Goal: Transaction & Acquisition: Purchase product/service

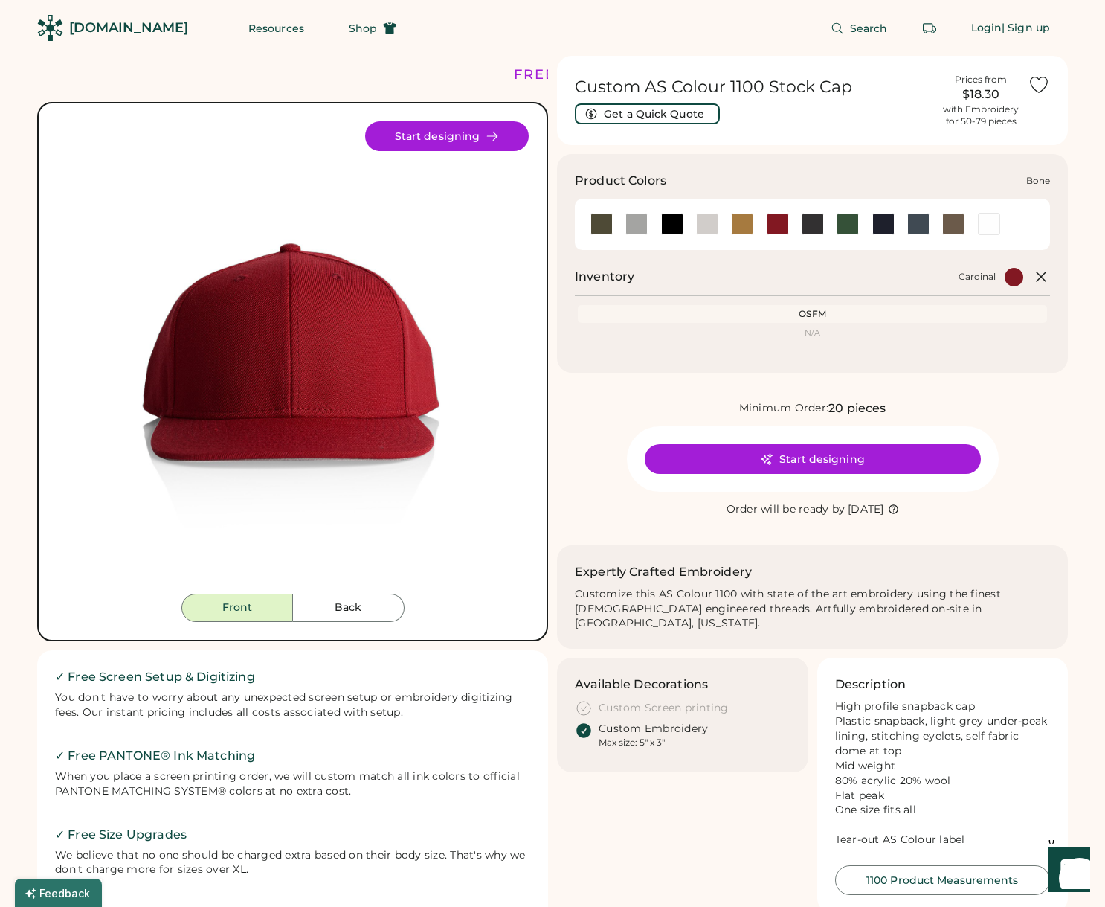
click at [717, 220] on div at bounding box center [707, 224] width 22 height 22
click at [760, 222] on div at bounding box center [777, 224] width 35 height 22
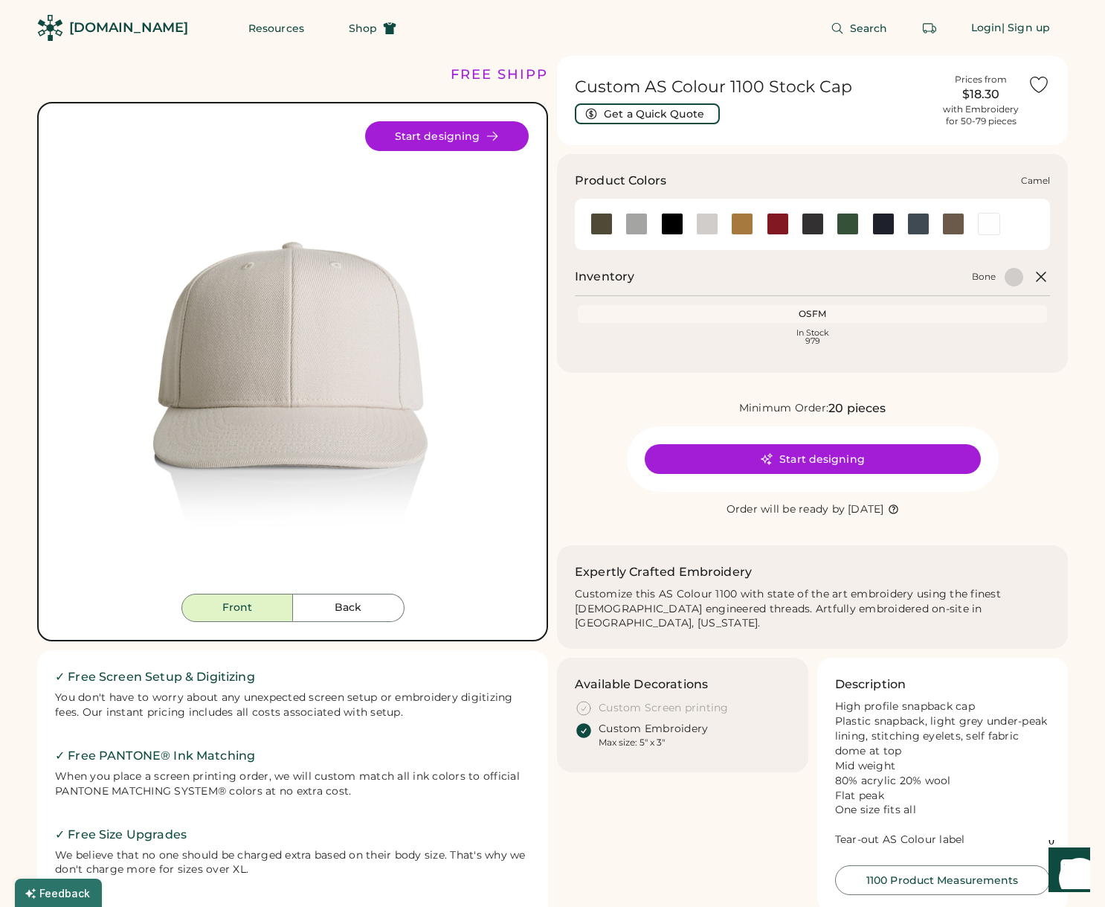
click at [754, 228] on div at bounding box center [742, 224] width 35 height 22
click at [765, 226] on div at bounding box center [777, 224] width 35 height 22
click at [774, 226] on div at bounding box center [778, 224] width 22 height 22
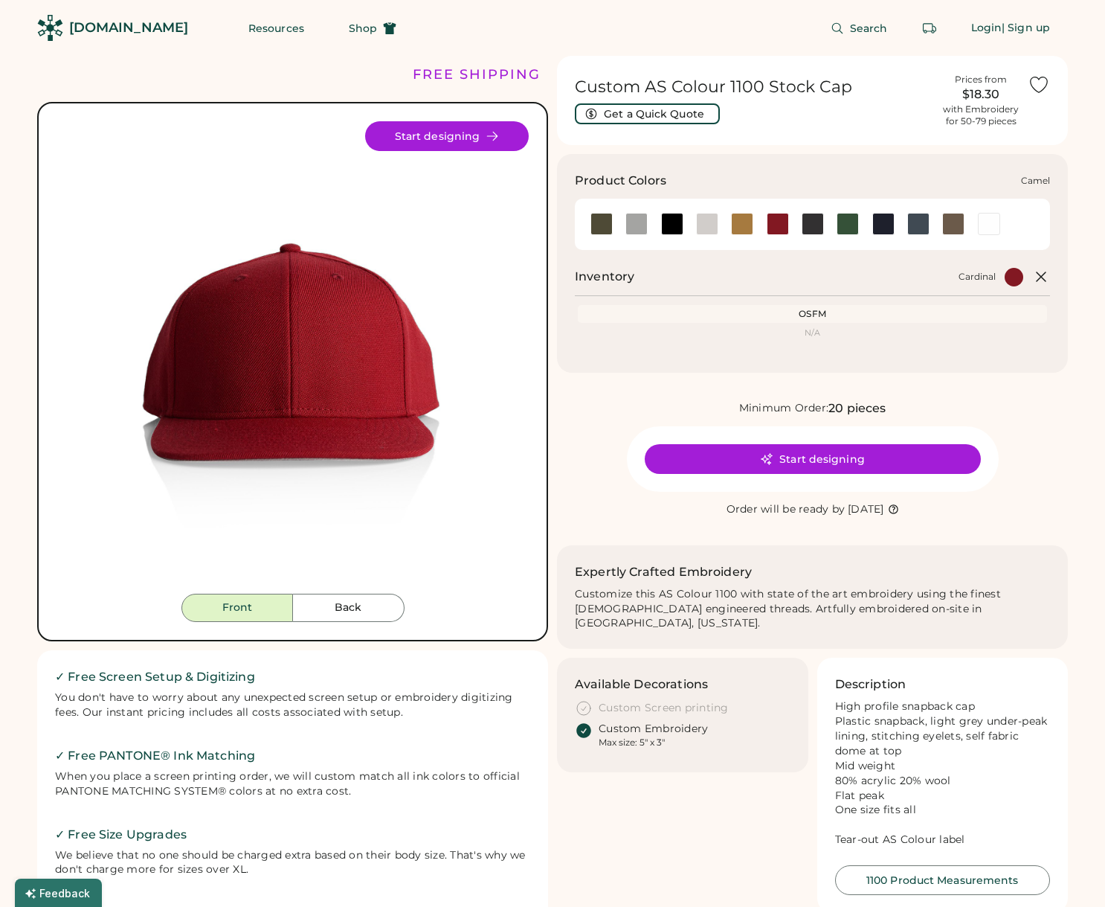
click at [745, 221] on div at bounding box center [742, 224] width 22 height 22
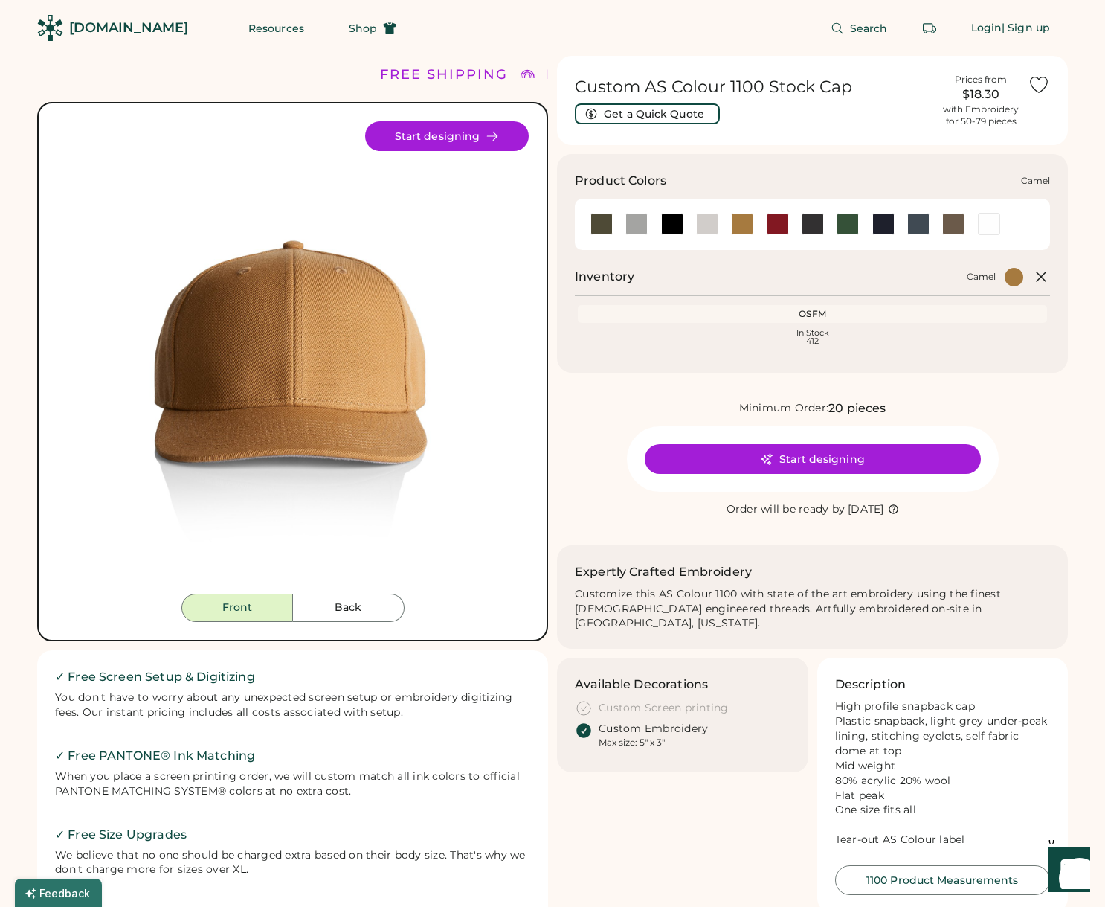
click at [739, 225] on div at bounding box center [742, 224] width 22 height 22
click at [711, 224] on div at bounding box center [707, 224] width 22 height 22
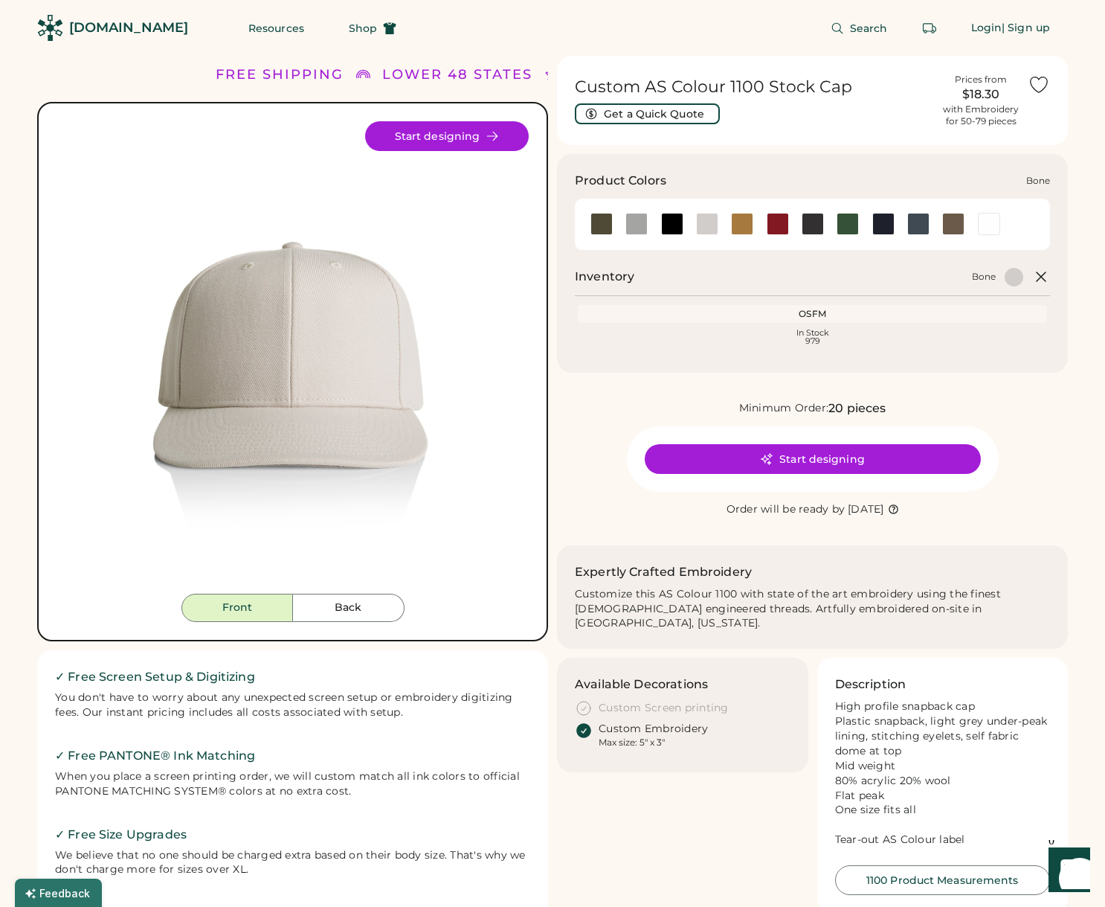
click at [710, 225] on div at bounding box center [707, 224] width 22 height 22
click at [671, 305] on div "OSFM" at bounding box center [812, 314] width 469 height 18
click at [684, 282] on div "Bone" at bounding box center [833, 277] width 380 height 19
drag, startPoint x: 728, startPoint y: 84, endPoint x: 759, endPoint y: 83, distance: 30.5
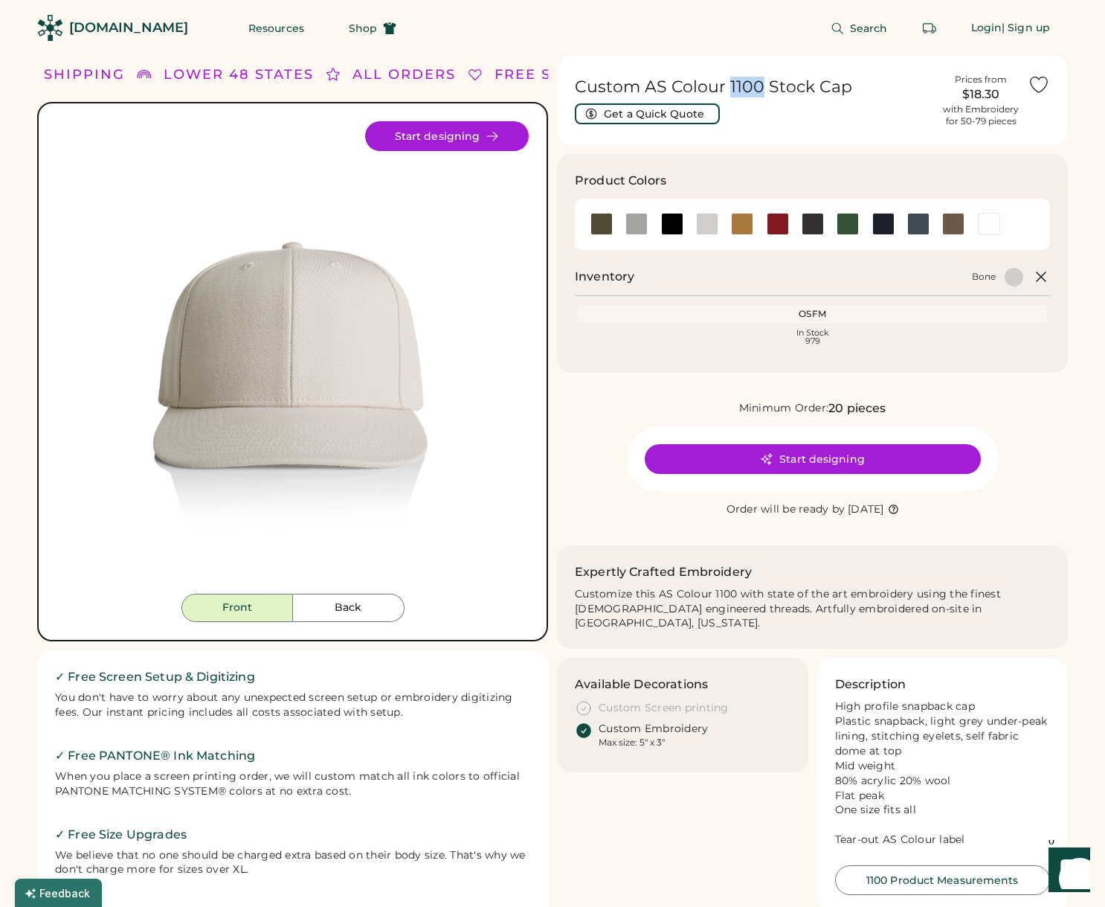
click at [759, 83] on h1 "Custom AS Colour 1100 Stock Cap" at bounding box center [754, 87] width 359 height 21
copy h1 "1100"
